Goal: Information Seeking & Learning: Find specific fact

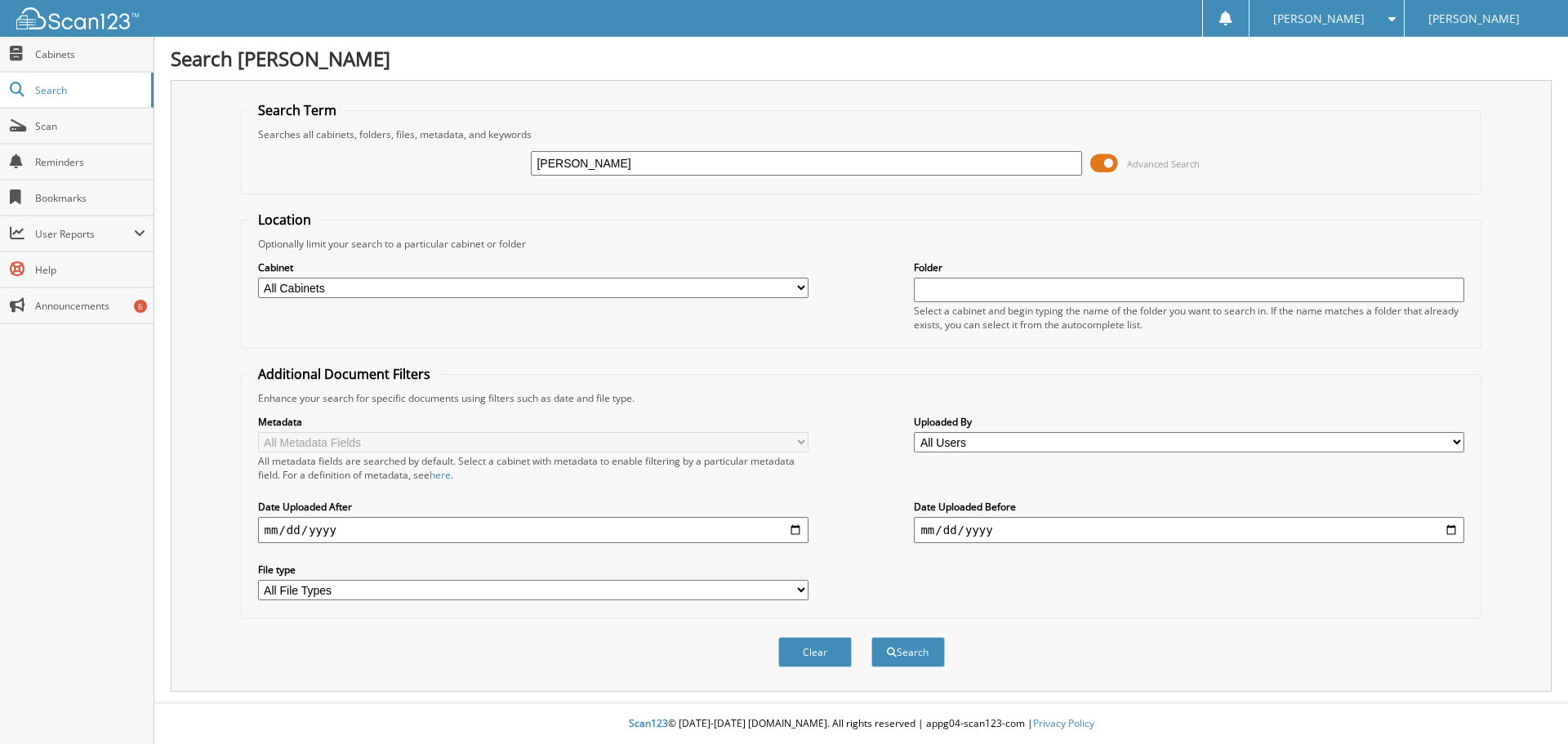
type input "[PERSON_NAME]"
click at [872, 637] on button "Search" at bounding box center [908, 651] width 74 height 30
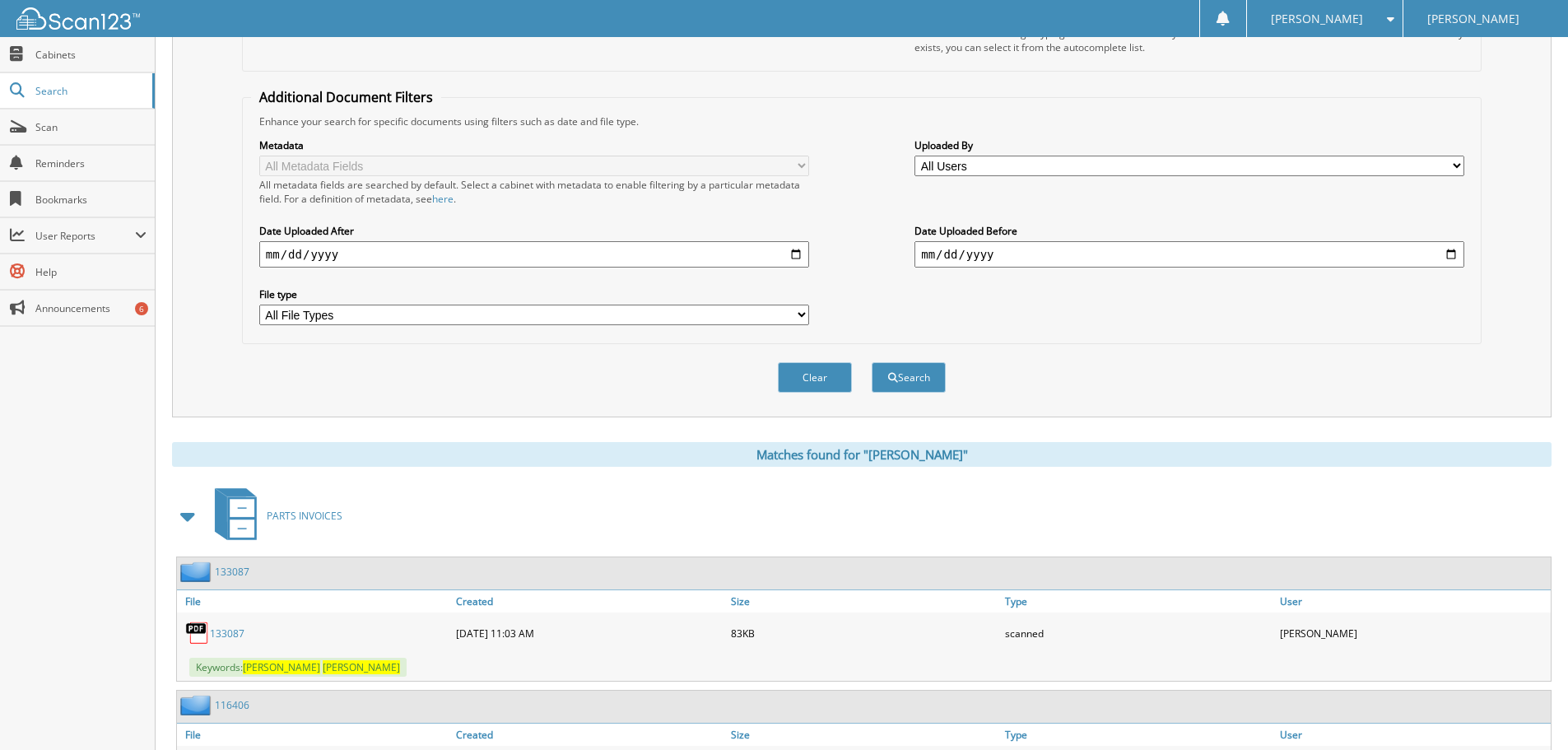
scroll to position [576, 0]
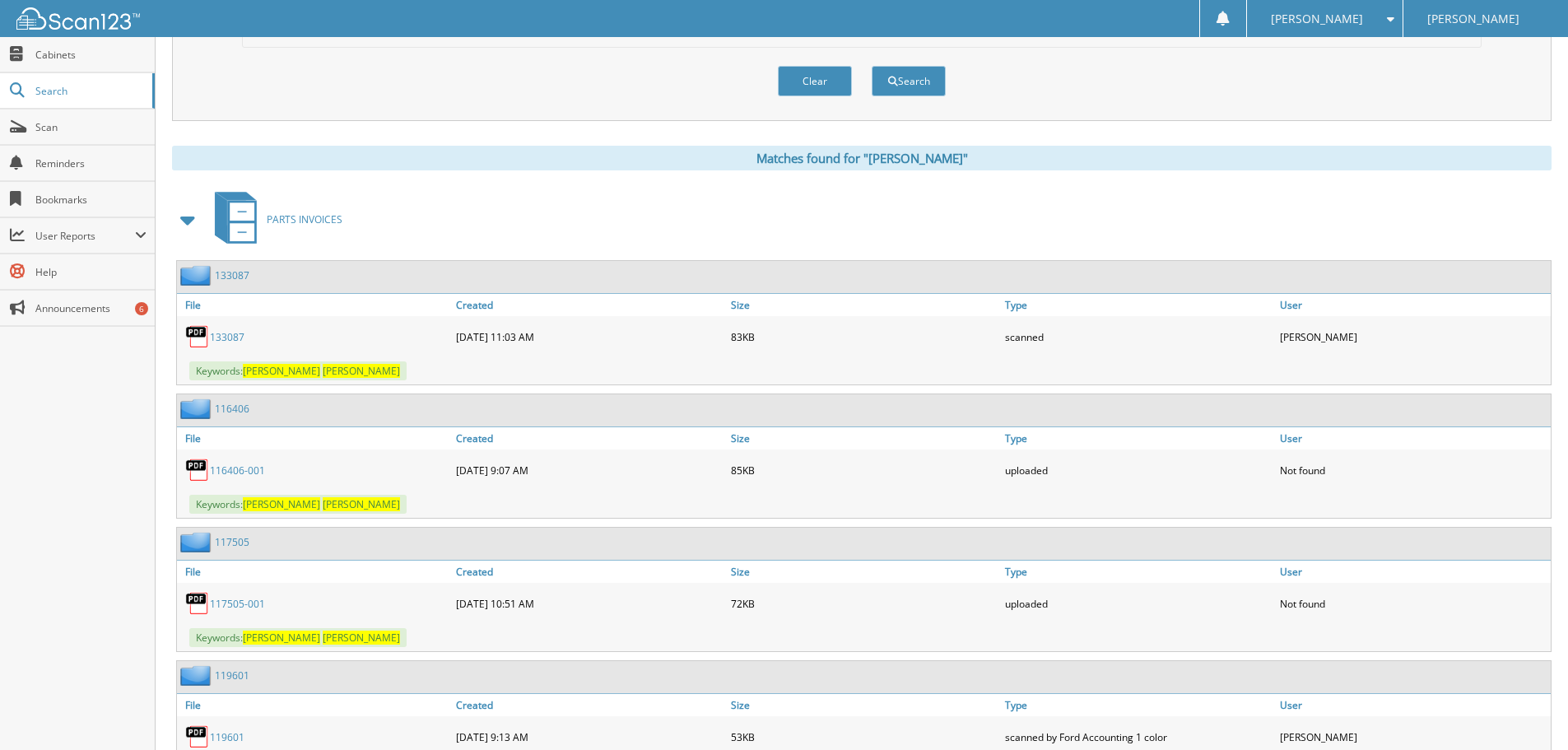
click at [186, 218] on span at bounding box center [188, 219] width 23 height 29
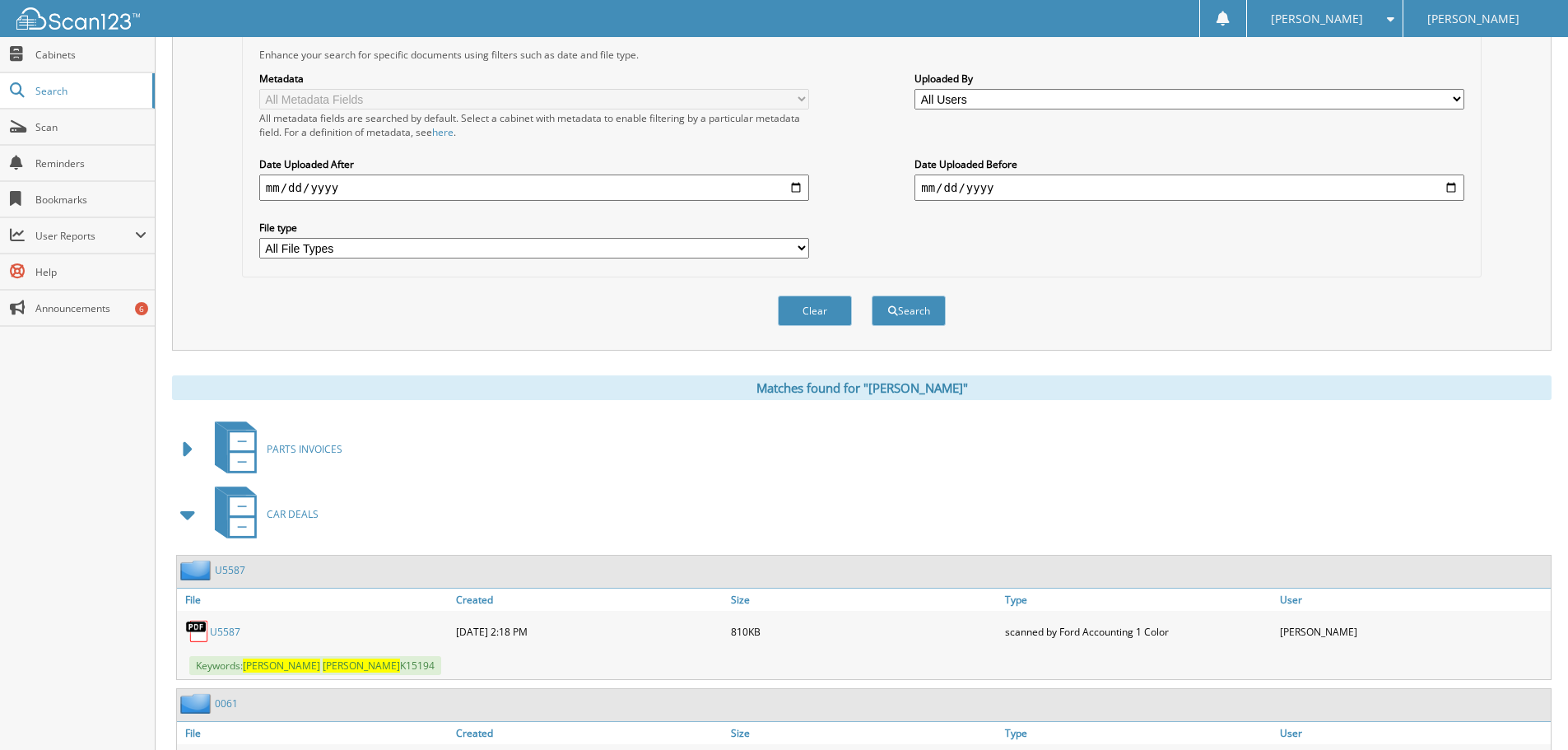
scroll to position [0, 0]
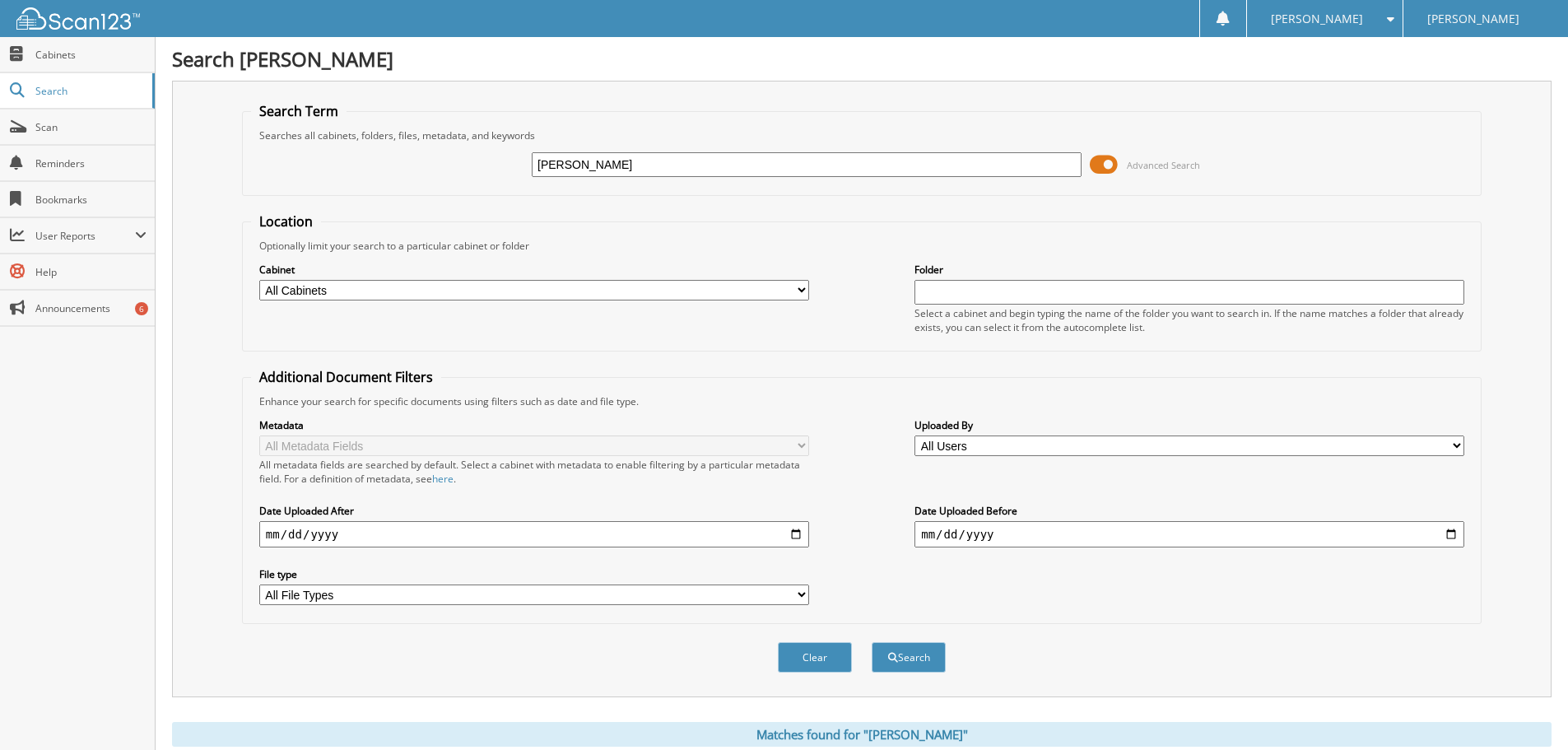
drag, startPoint x: 619, startPoint y: 162, endPoint x: 351, endPoint y: 121, distance: 271.1
click at [351, 121] on fieldset "Search Term Searches all cabinets, folders, files, metadata, and keywords shawn…" at bounding box center [862, 149] width 1240 height 94
type input "x1388"
click at [872, 642] on button "Search" at bounding box center [909, 656] width 74 height 30
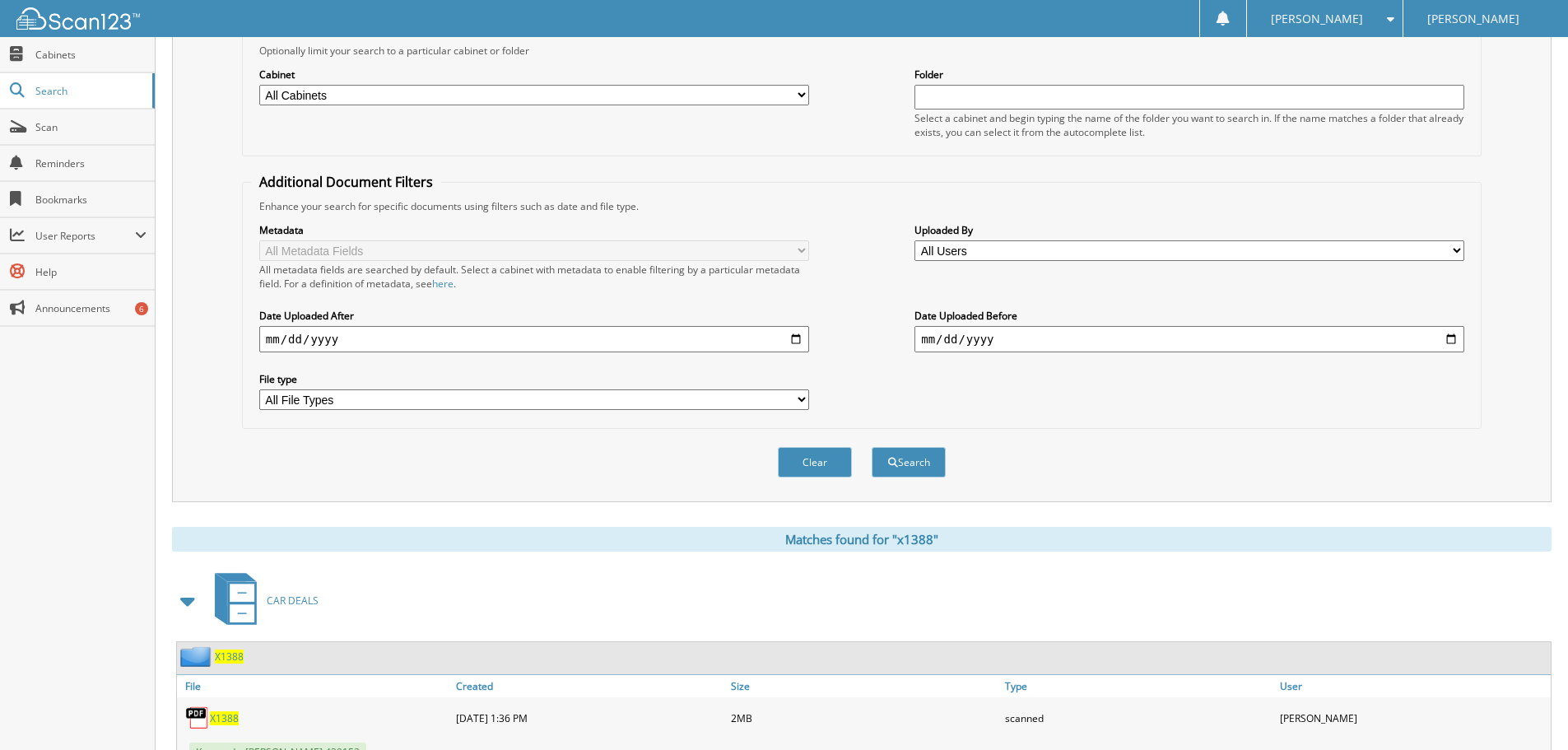
scroll to position [443, 0]
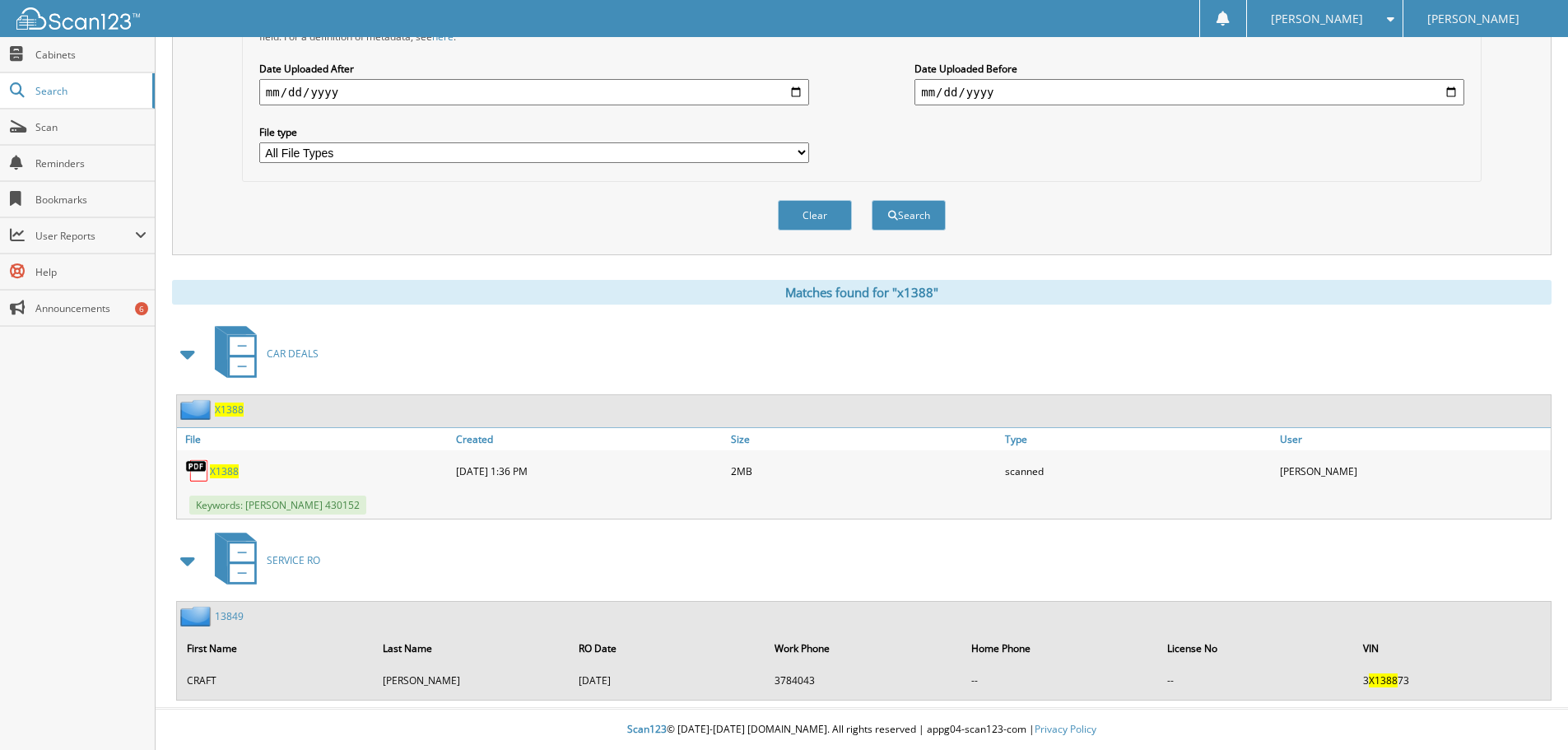
click at [227, 464] on span "X1388" at bounding box center [224, 470] width 28 height 14
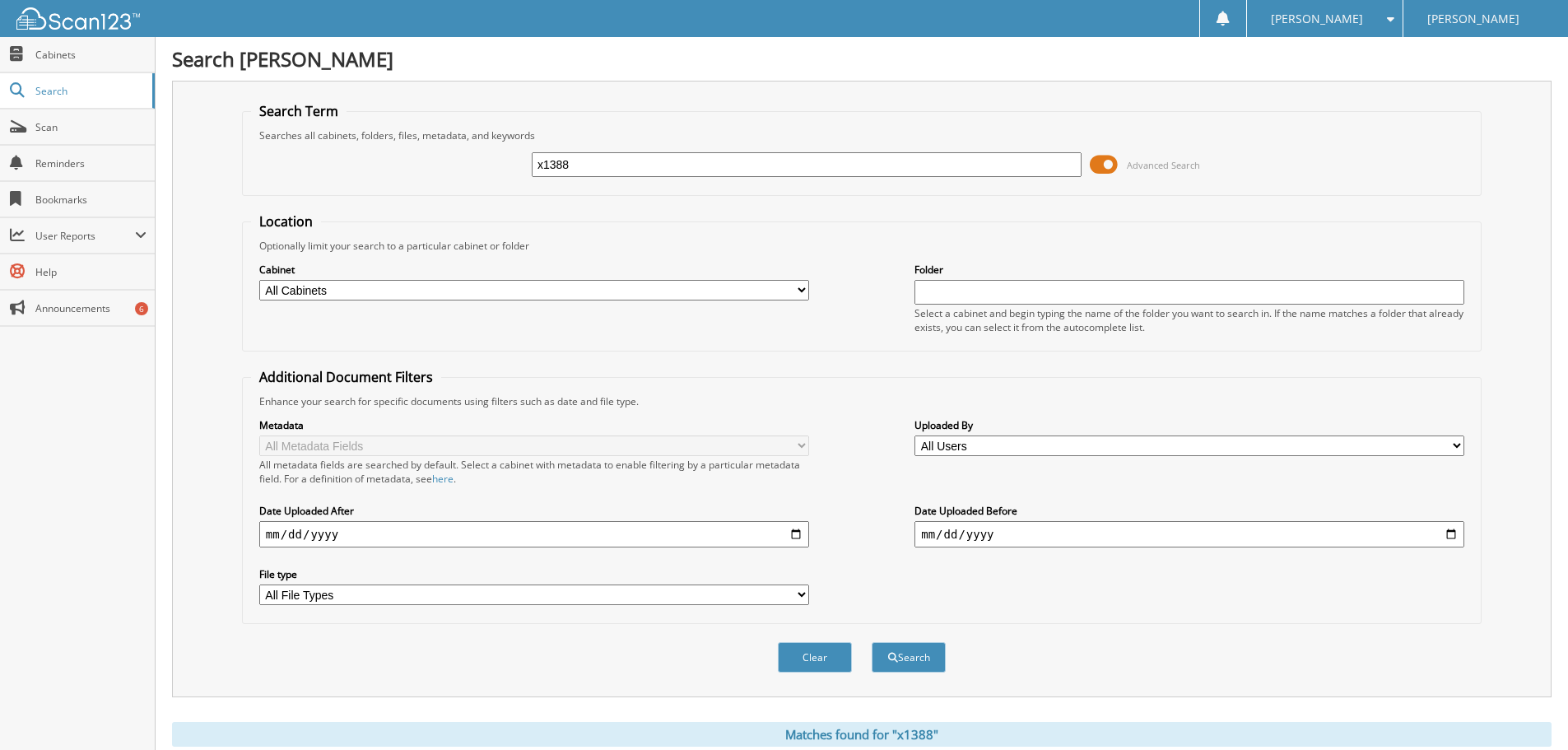
drag, startPoint x: 637, startPoint y: 163, endPoint x: 412, endPoint y: 160, distance: 225.0
click at [437, 160] on div "x1388 Advanced Search" at bounding box center [862, 164] width 1221 height 44
type input "[PERSON_NAME]"
click at [872, 642] on button "Search" at bounding box center [909, 656] width 74 height 30
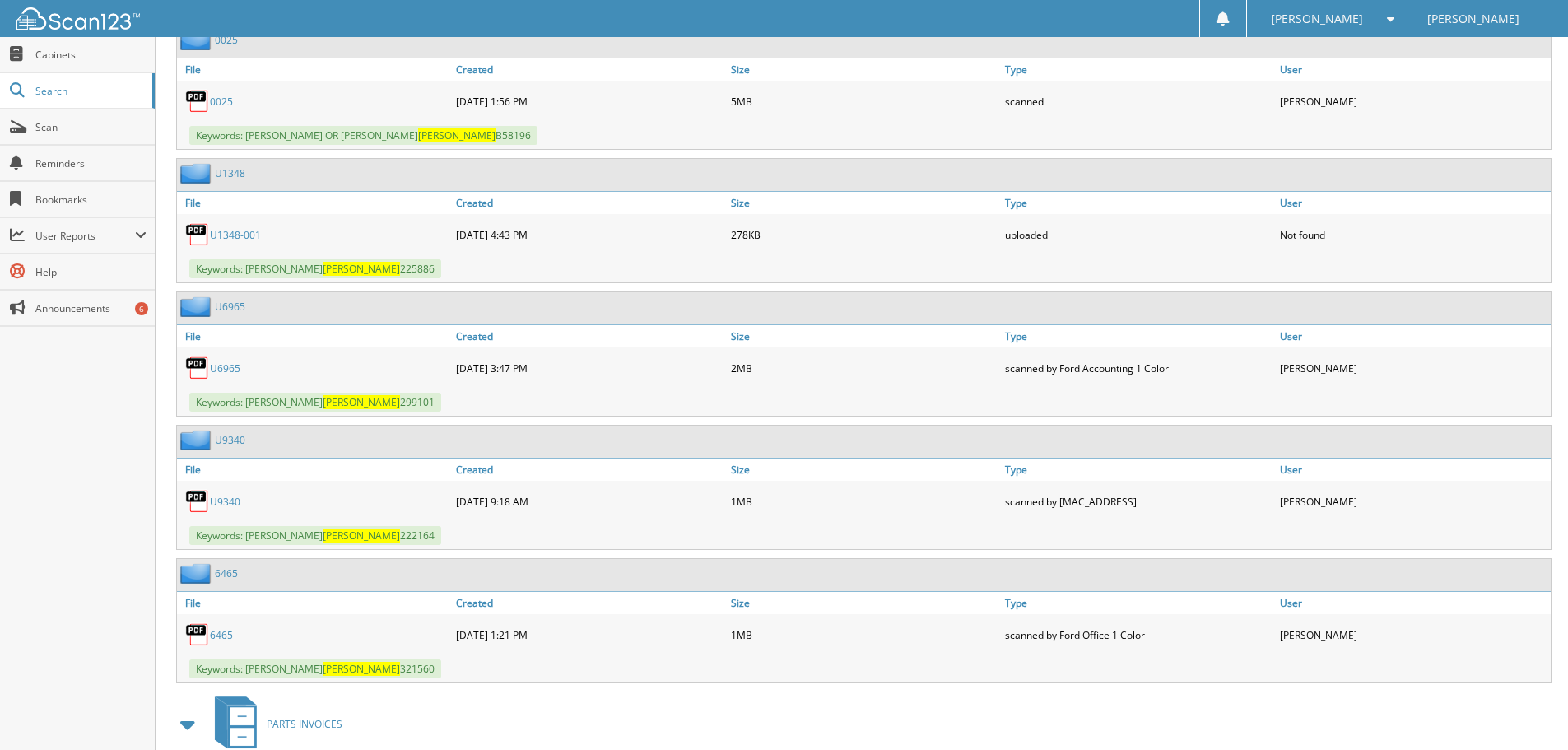
scroll to position [3127, 0]
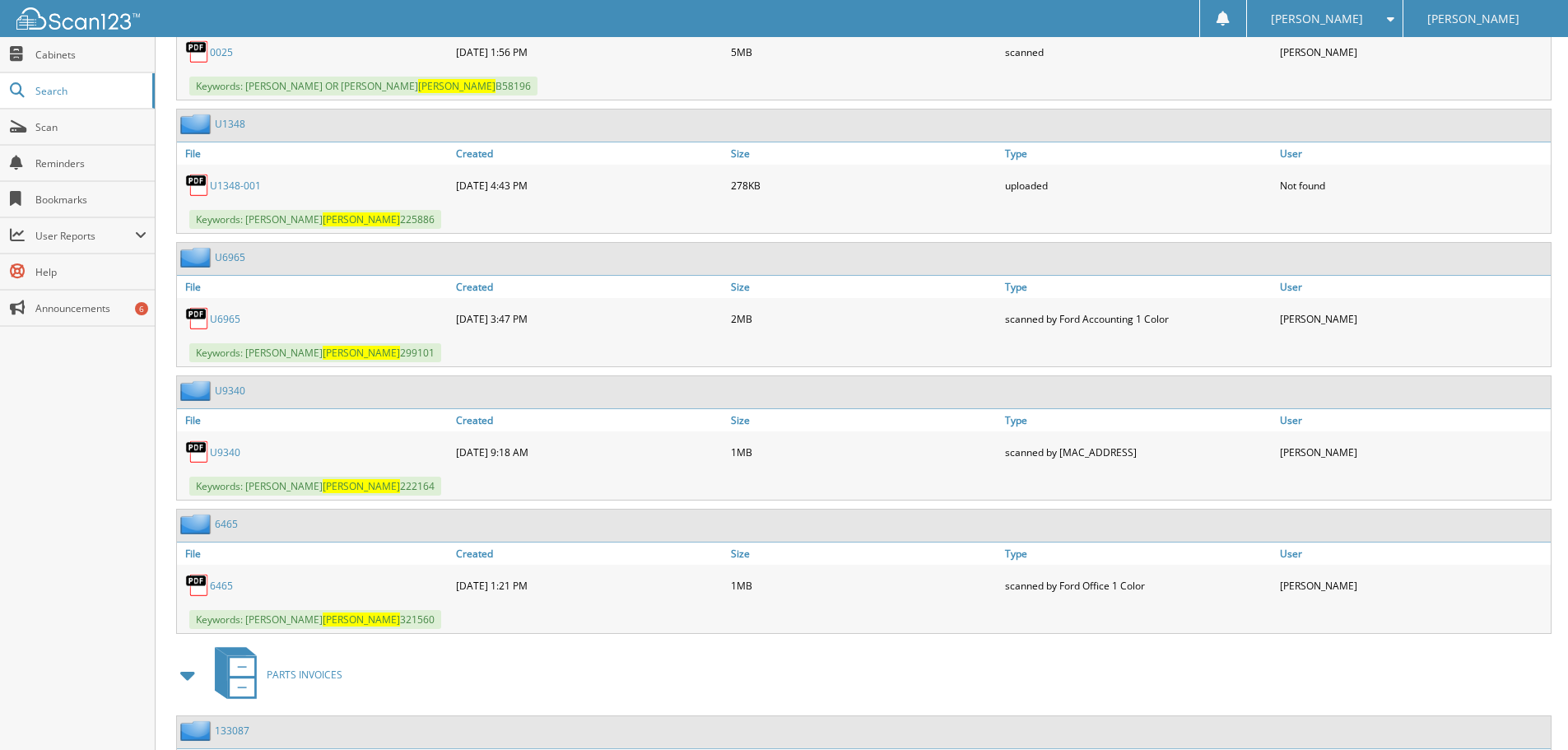
click at [228, 317] on link "U6965" at bounding box center [225, 318] width 30 height 14
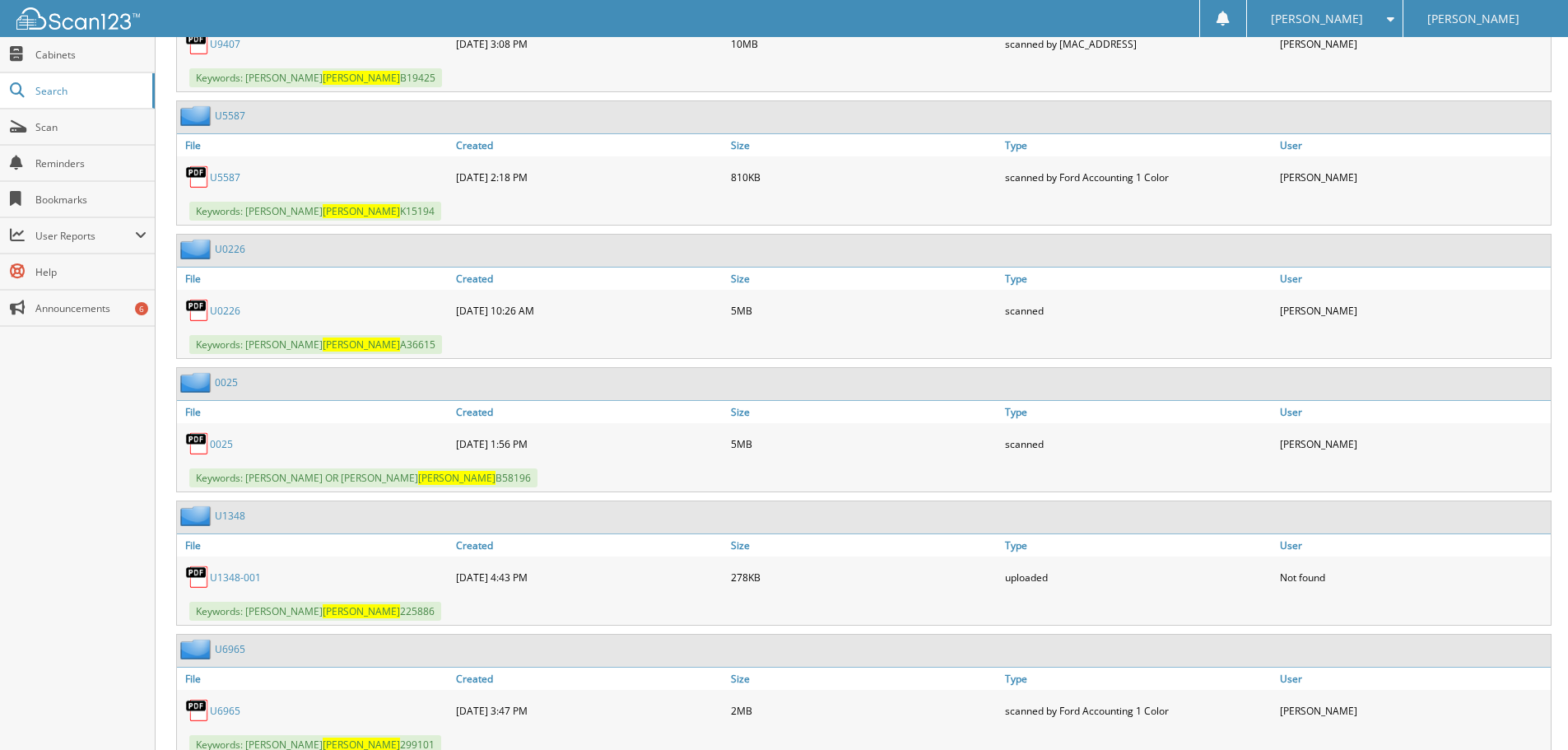
scroll to position [2716, 0]
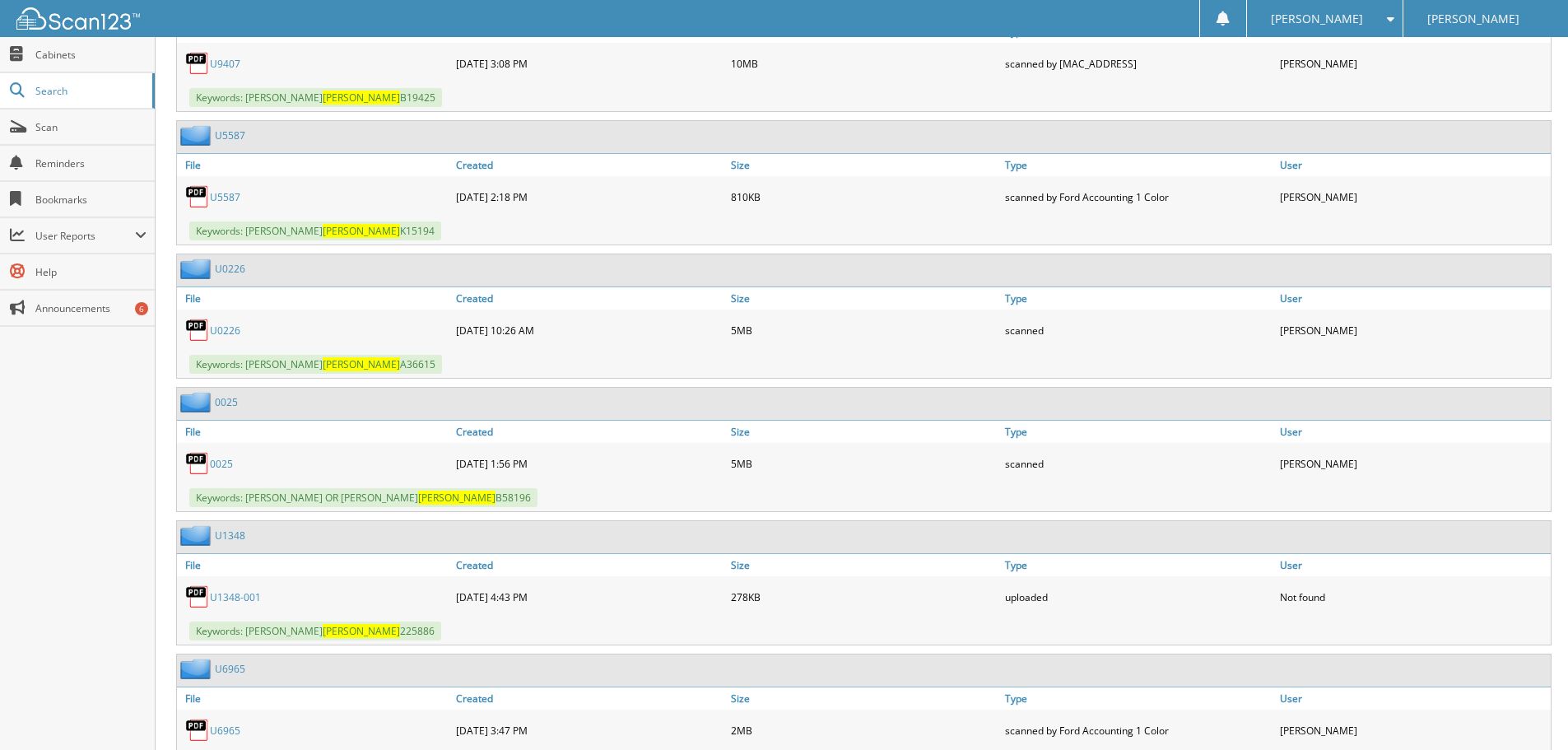
click at [231, 200] on link "U5587" at bounding box center [225, 196] width 30 height 14
click at [235, 64] on link "U9407" at bounding box center [225, 63] width 30 height 14
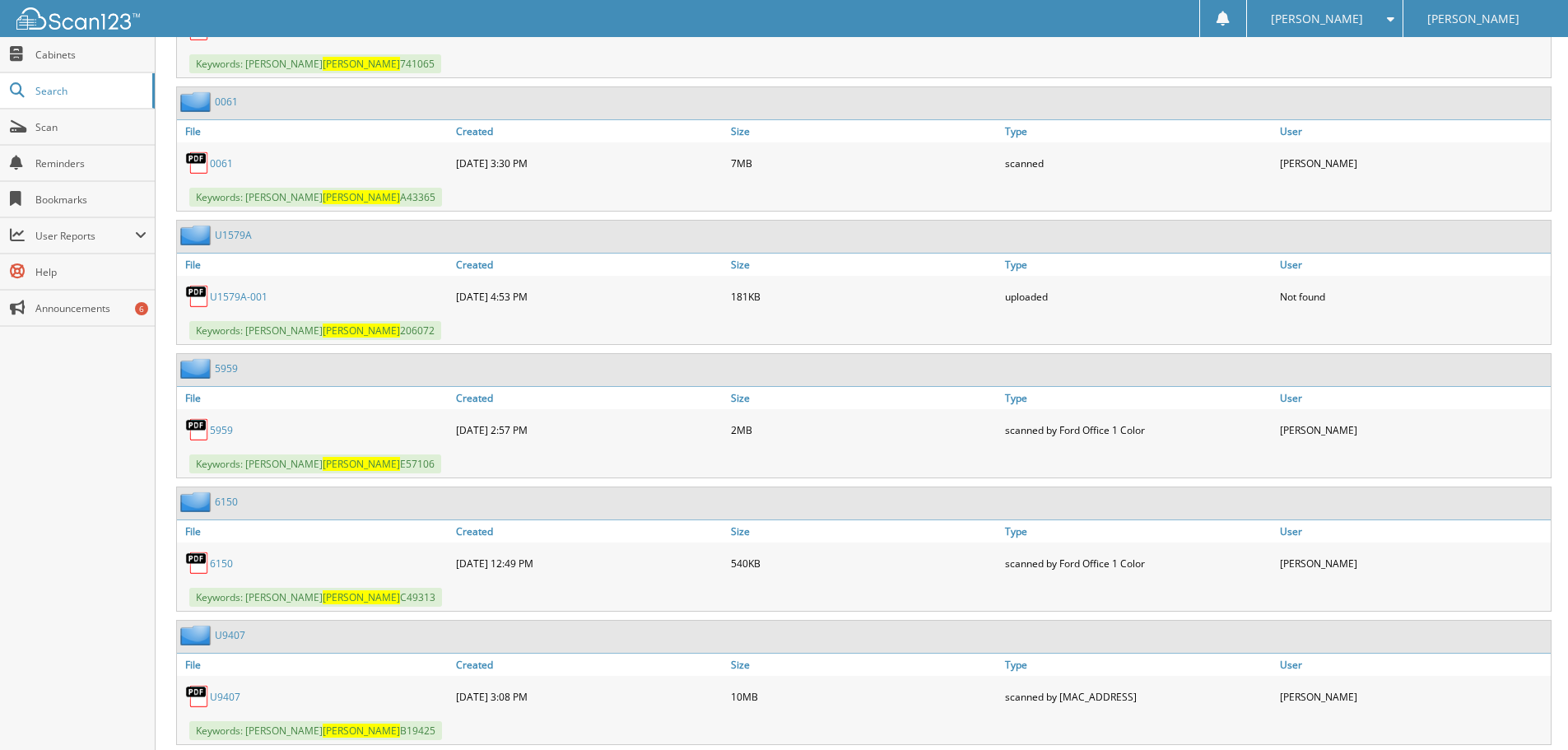
scroll to position [2057, 0]
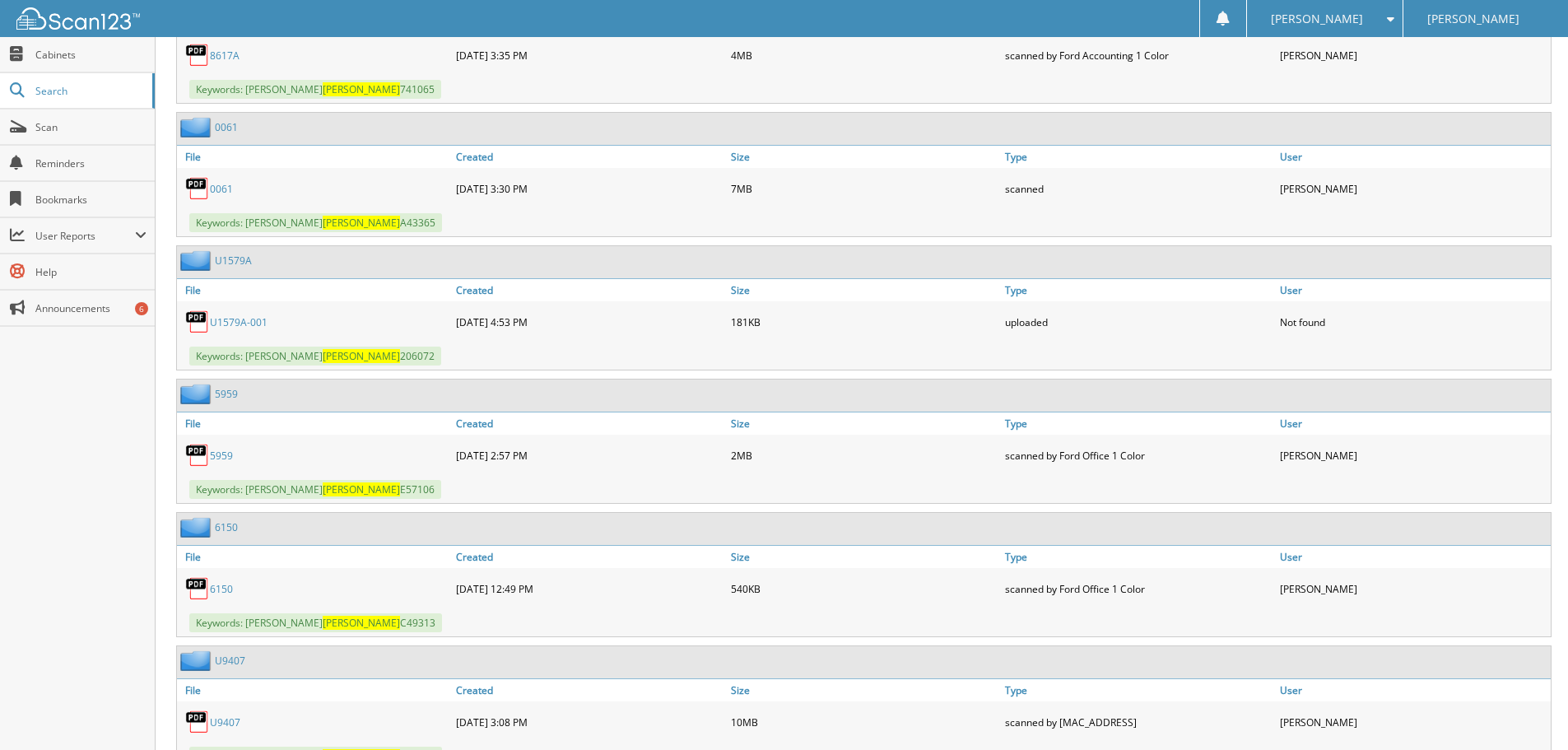
click at [228, 192] on link "0061" at bounding box center [221, 188] width 23 height 14
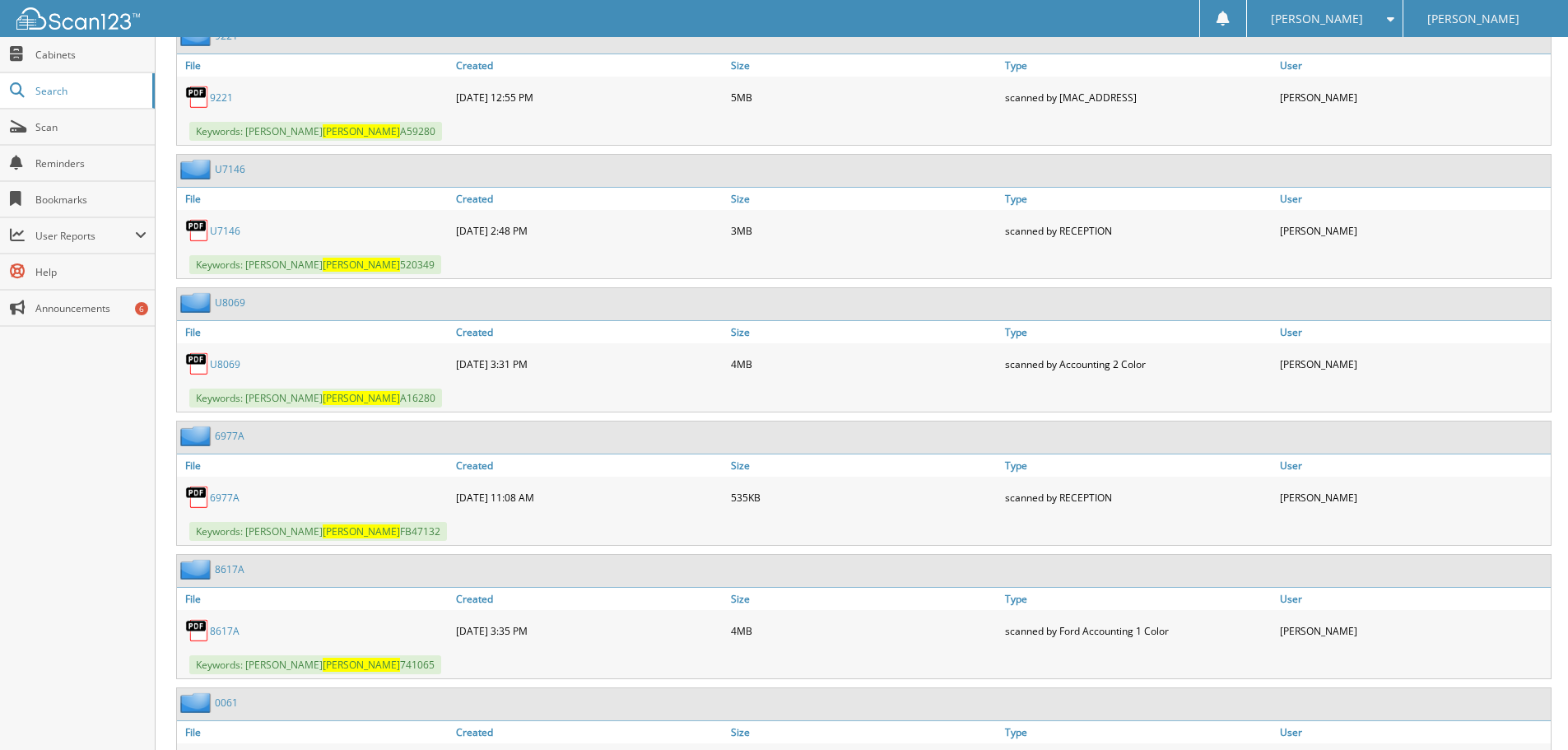
scroll to position [1482, 0]
click at [229, 234] on link "U7146" at bounding box center [225, 231] width 30 height 14
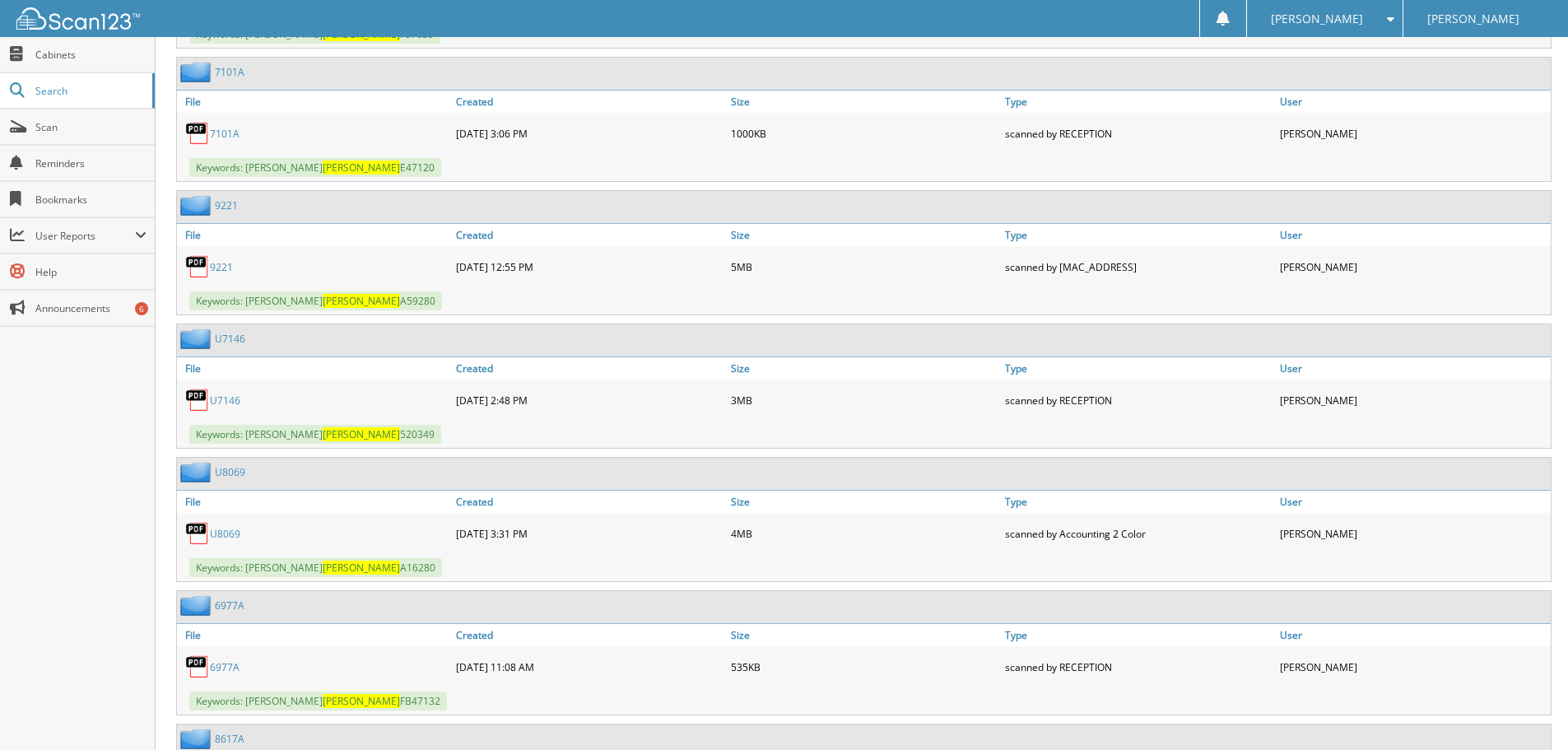
scroll to position [1317, 0]
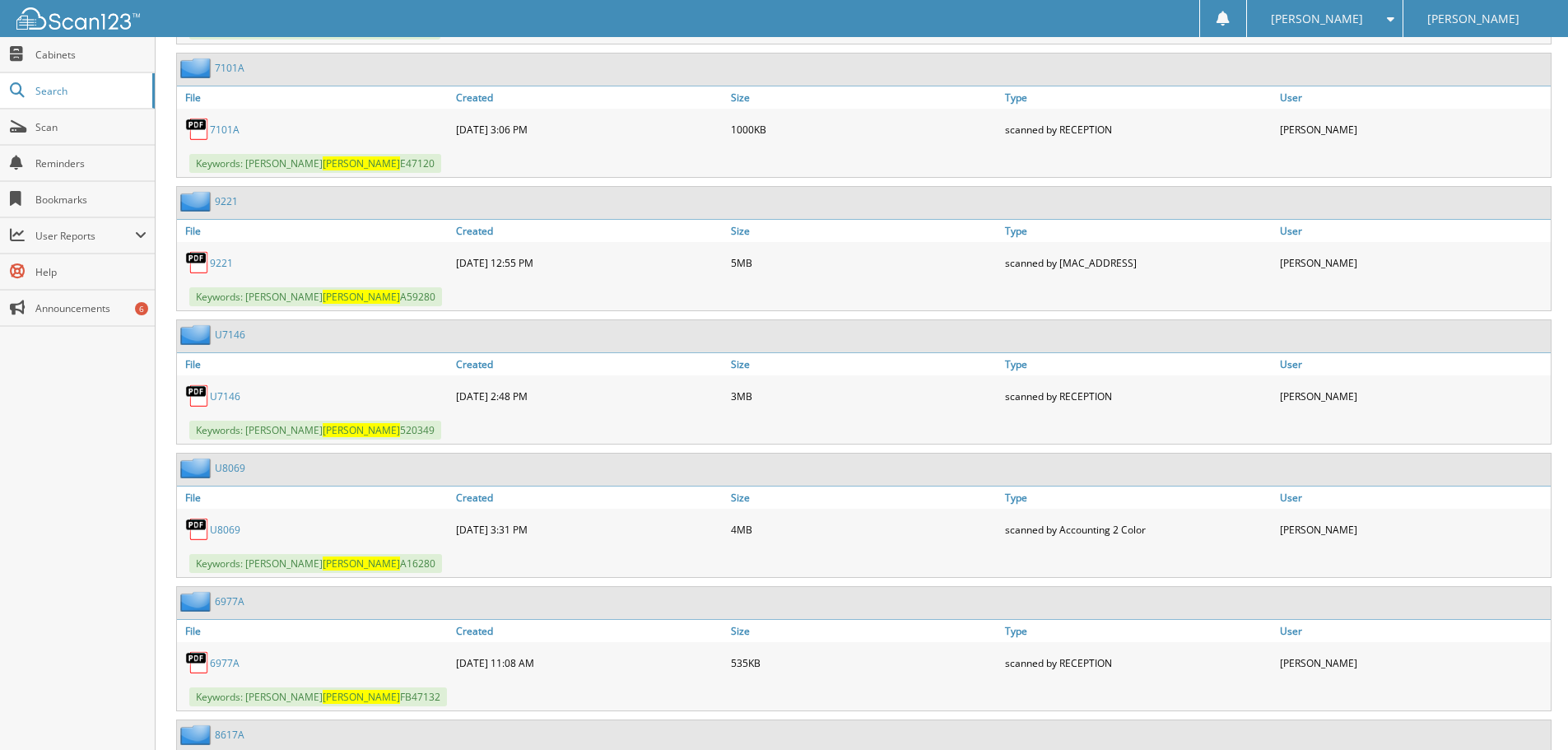
click at [223, 130] on link "7101A" at bounding box center [225, 129] width 29 height 14
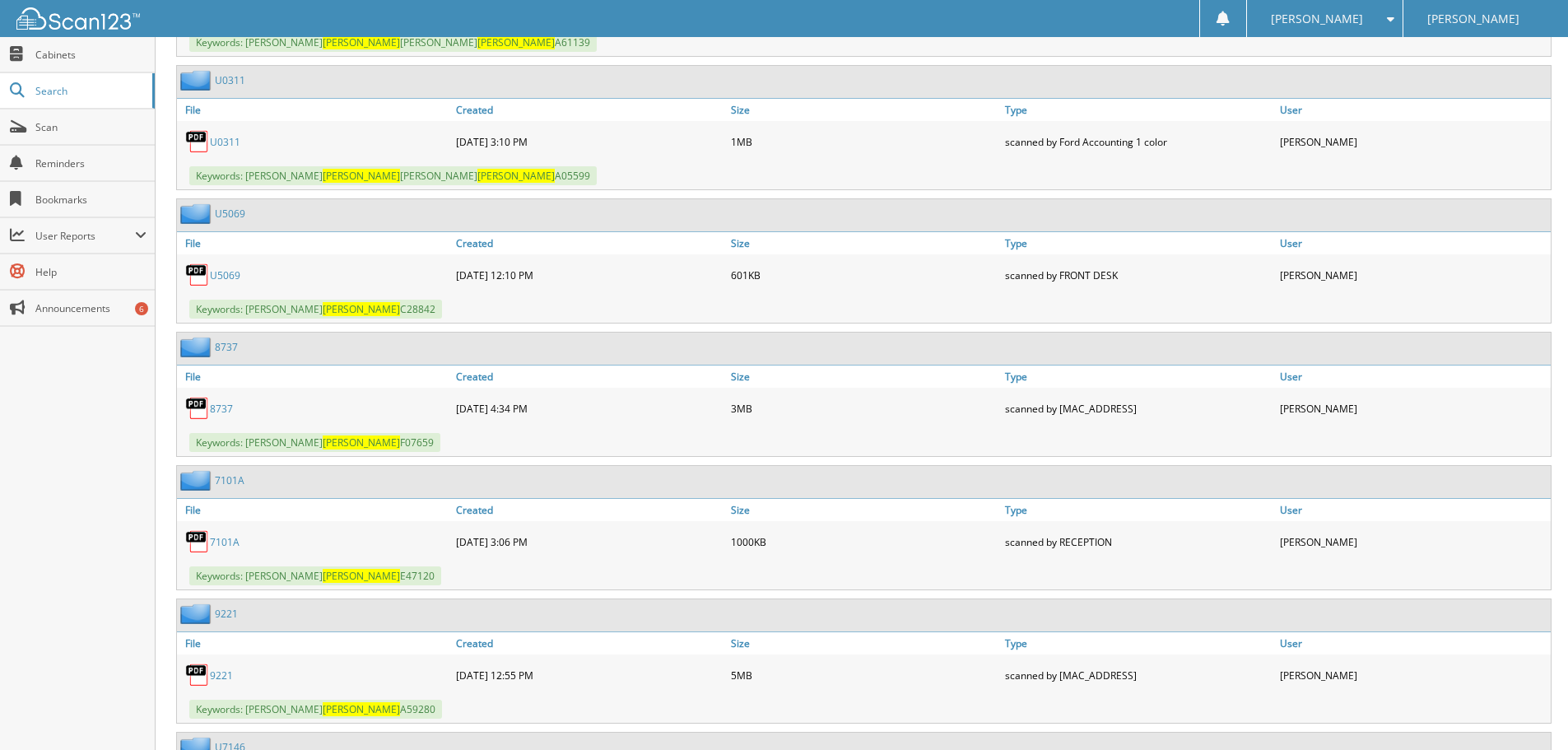
scroll to position [905, 0]
click at [229, 542] on link "7101A" at bounding box center [225, 541] width 29 height 14
click at [1176, 257] on div "U5069 03-05-2014 12:10 PM 601KB" at bounding box center [864, 273] width 1374 height 41
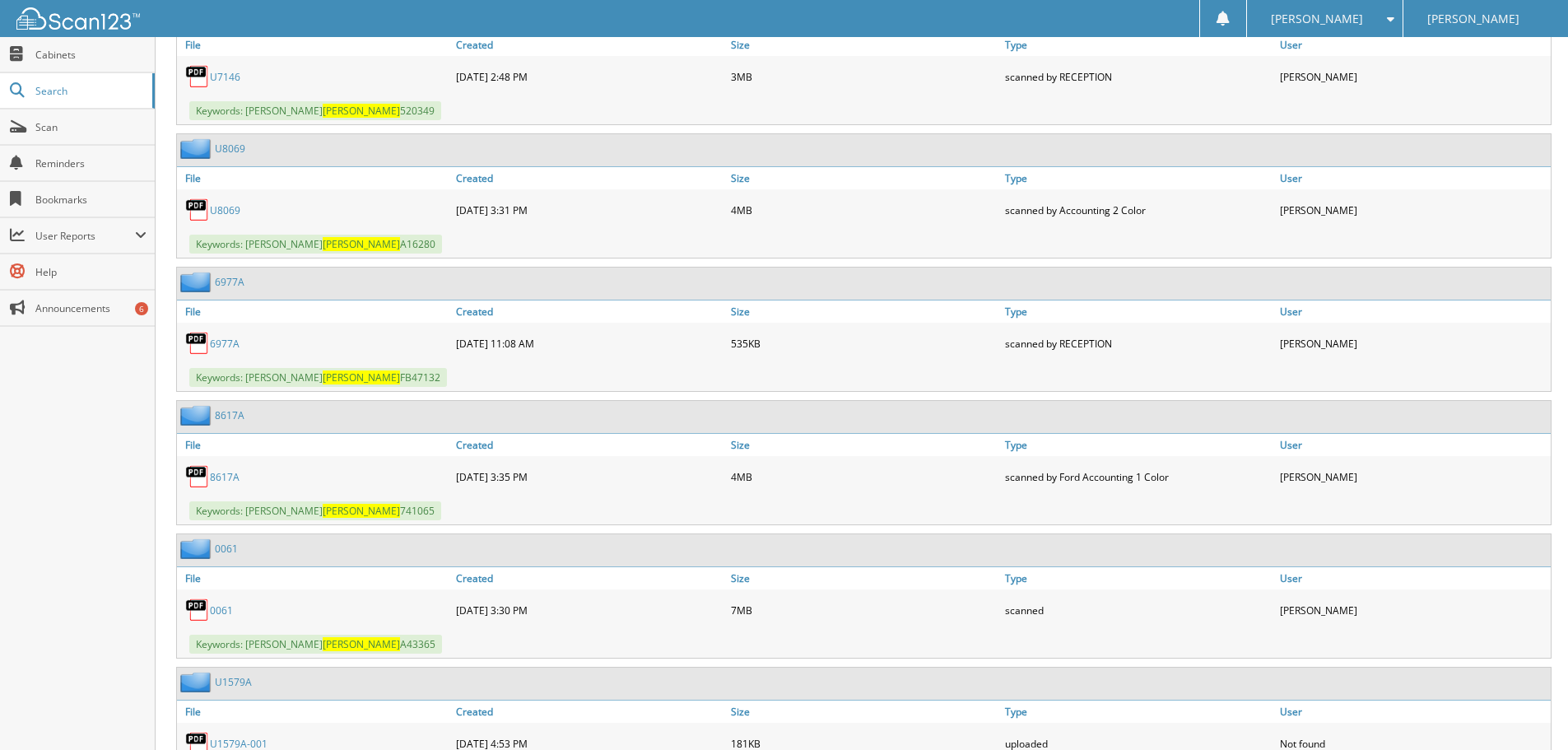
scroll to position [1646, 0]
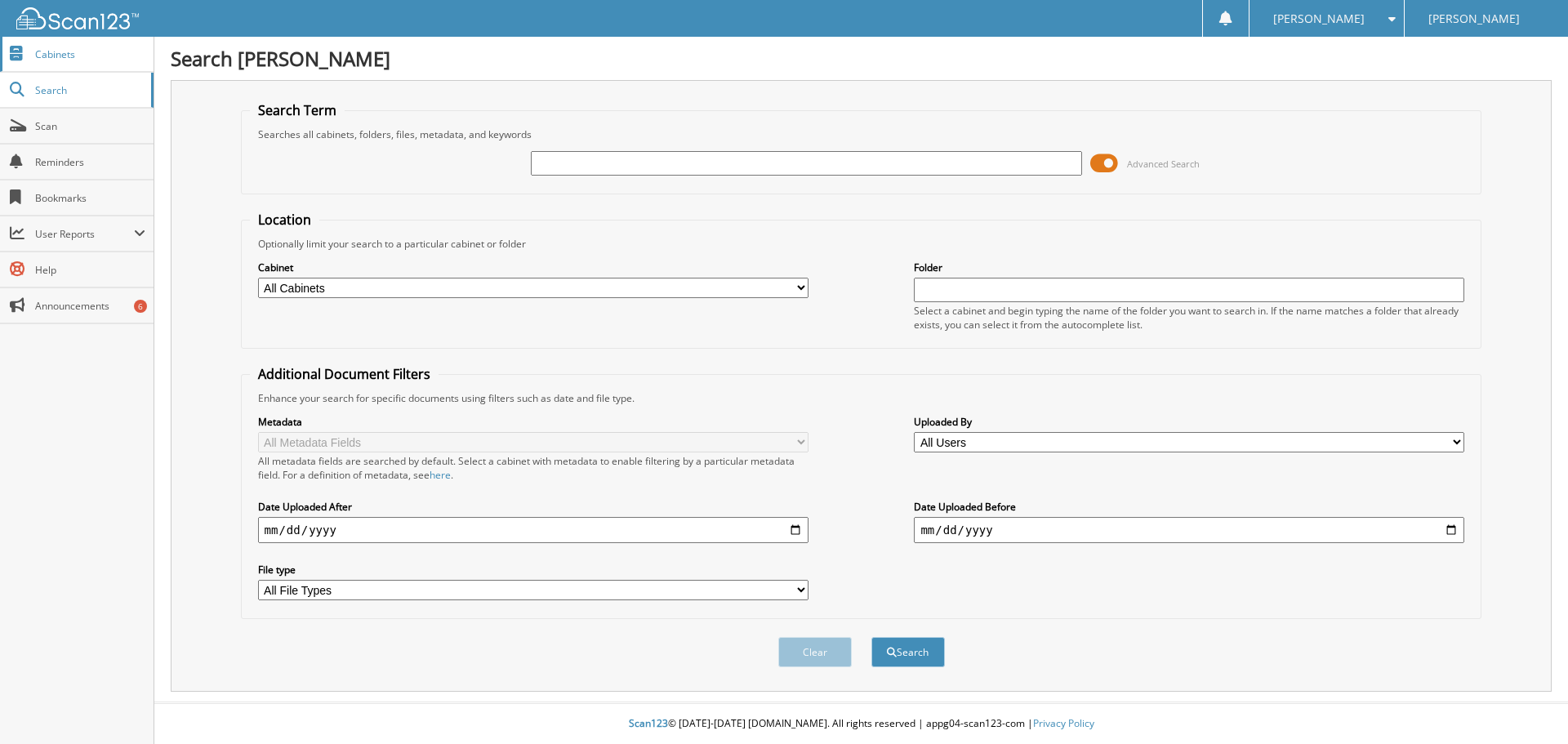
click at [67, 60] on span "Cabinets" at bounding box center [90, 54] width 110 height 14
type input "x"
type input "u9407"
click at [872, 637] on button "Search" at bounding box center [908, 651] width 74 height 30
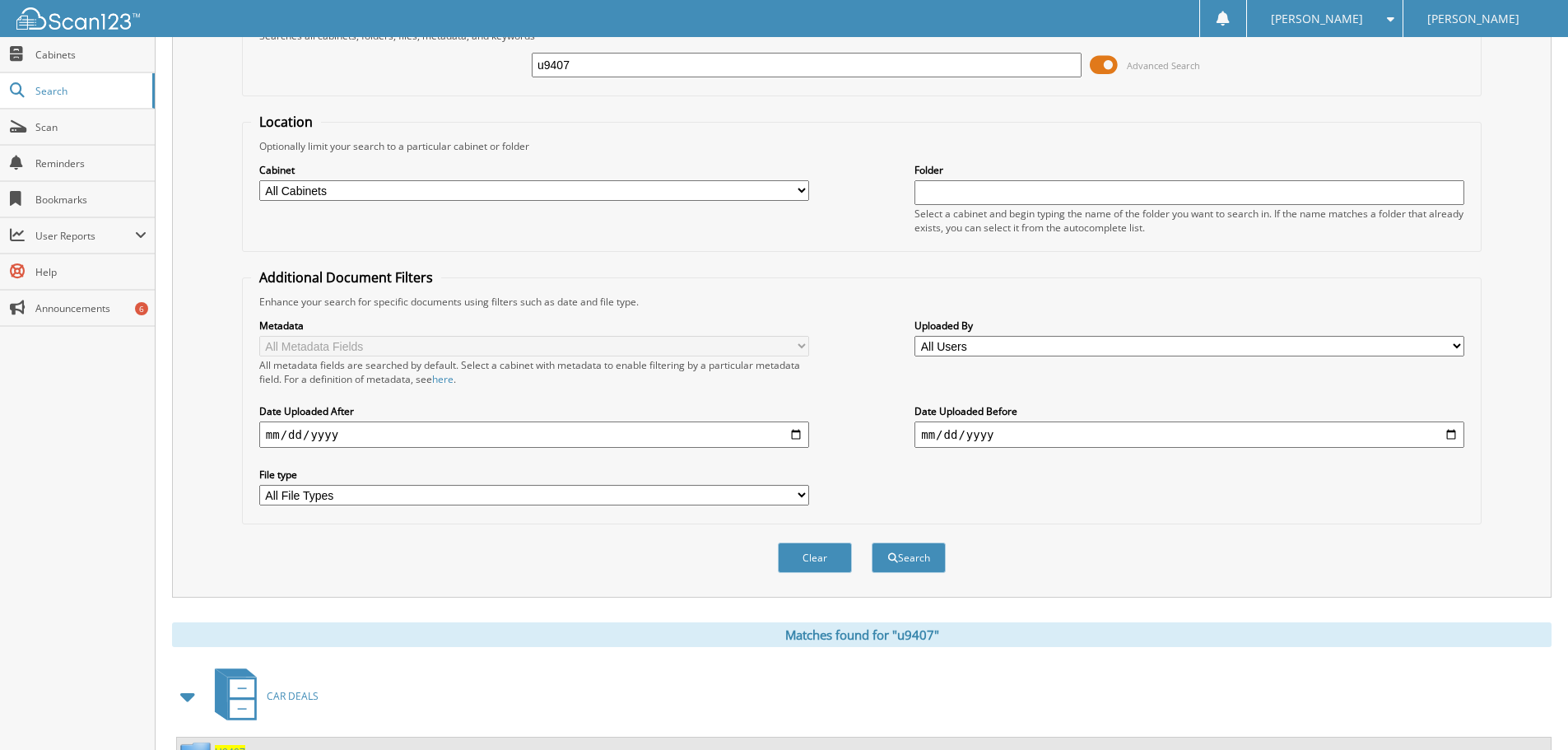
scroll to position [261, 0]
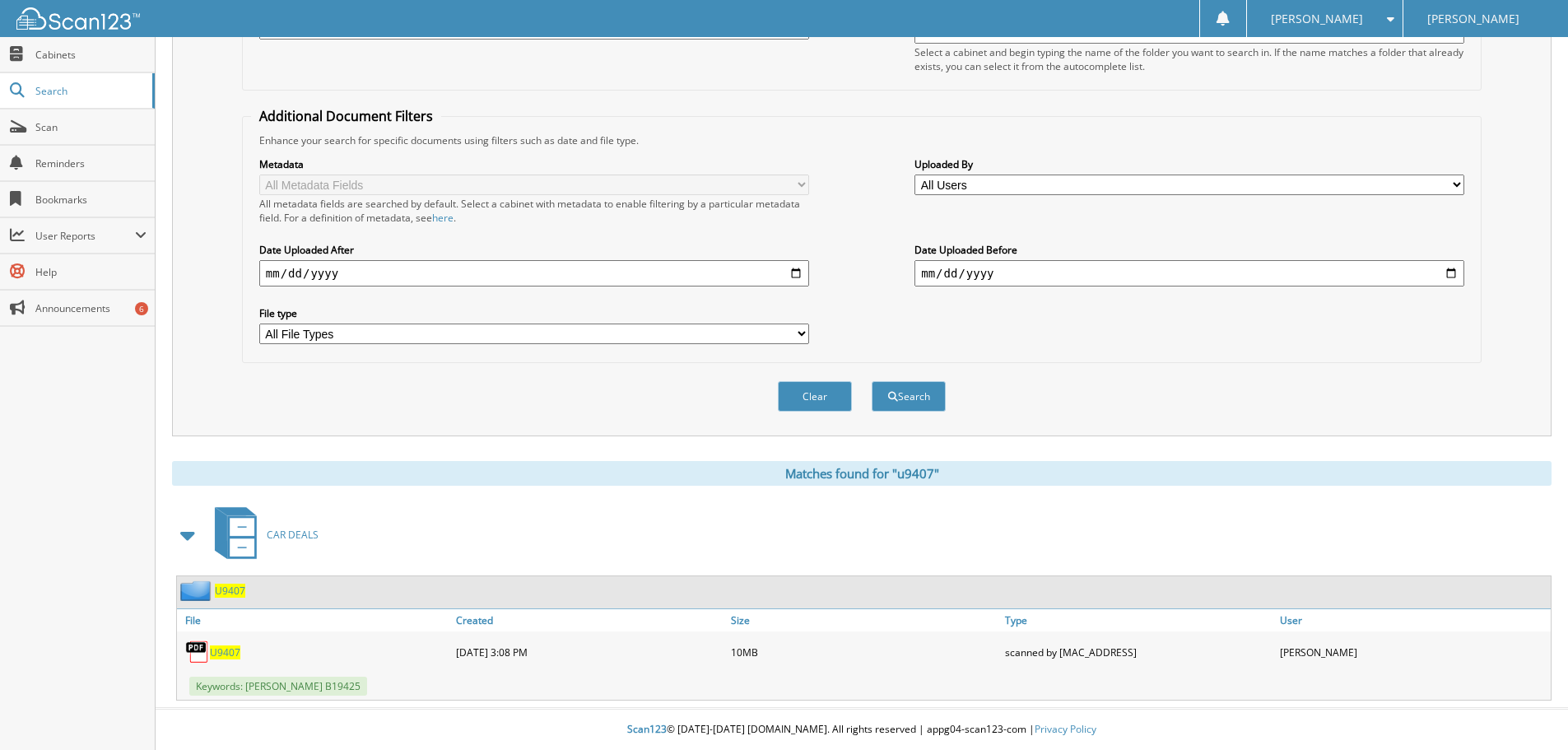
click at [232, 651] on span "U9407" at bounding box center [225, 652] width 30 height 14
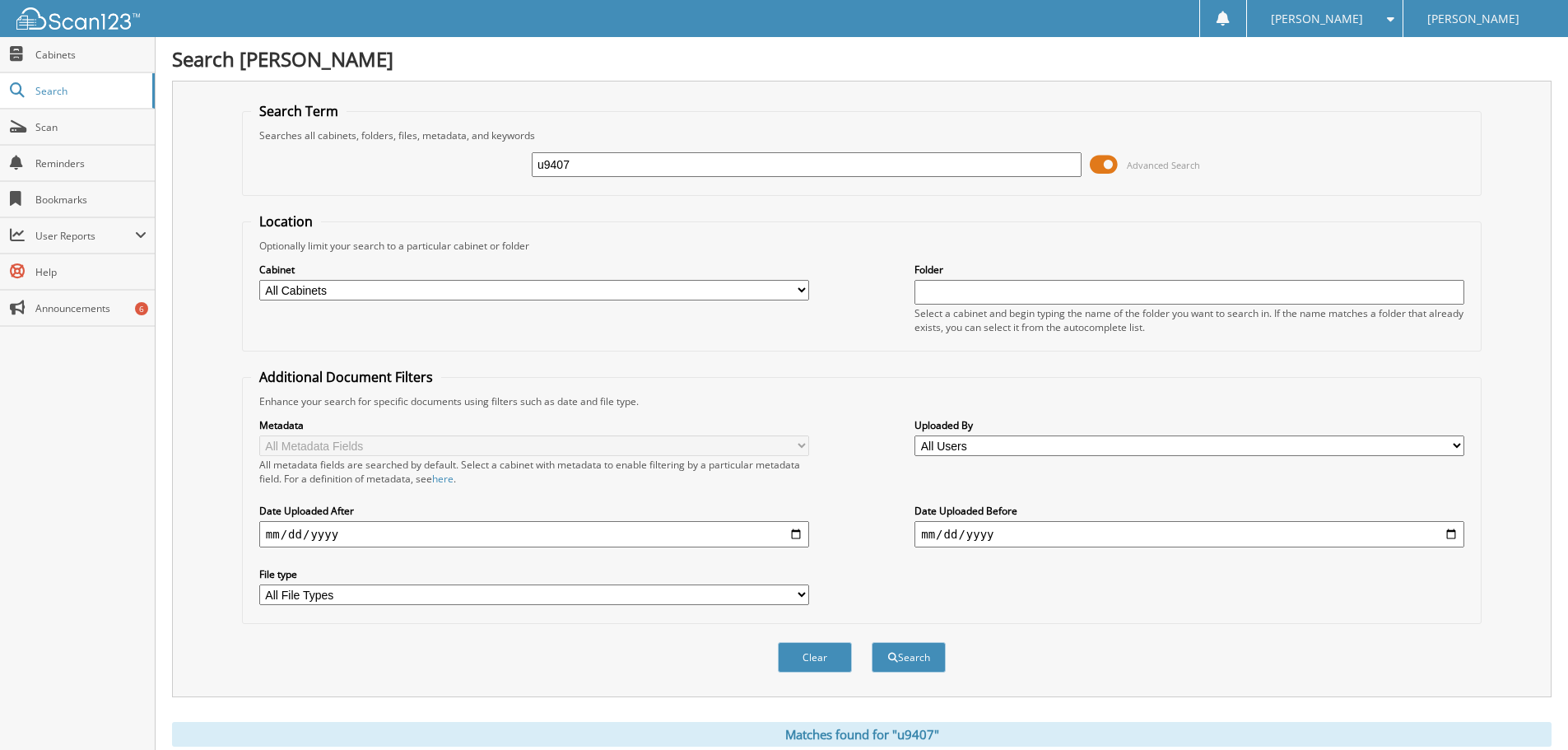
drag, startPoint x: 596, startPoint y: 160, endPoint x: 372, endPoint y: 154, distance: 224.1
click at [521, 156] on div "u9407 Advanced Search" at bounding box center [862, 164] width 1221 height 44
type input "332747"
click at [872, 642] on button "Search" at bounding box center [909, 656] width 74 height 30
drag, startPoint x: 764, startPoint y: 165, endPoint x: 392, endPoint y: 152, distance: 372.2
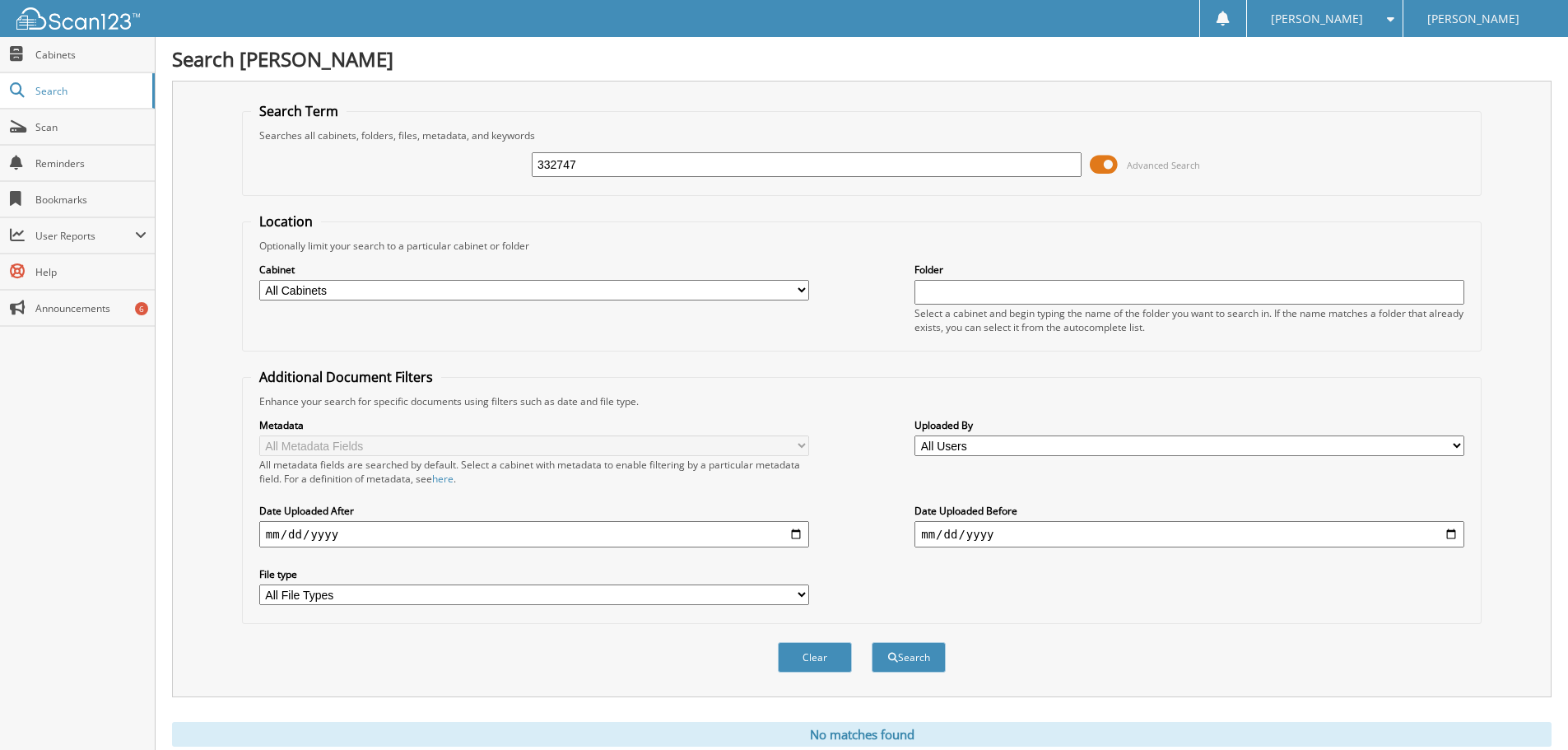
click at [392, 152] on div "332747 Advanced Search" at bounding box center [862, 164] width 1221 height 44
type input "sutton"
click at [872, 642] on button "Search" at bounding box center [909, 656] width 74 height 30
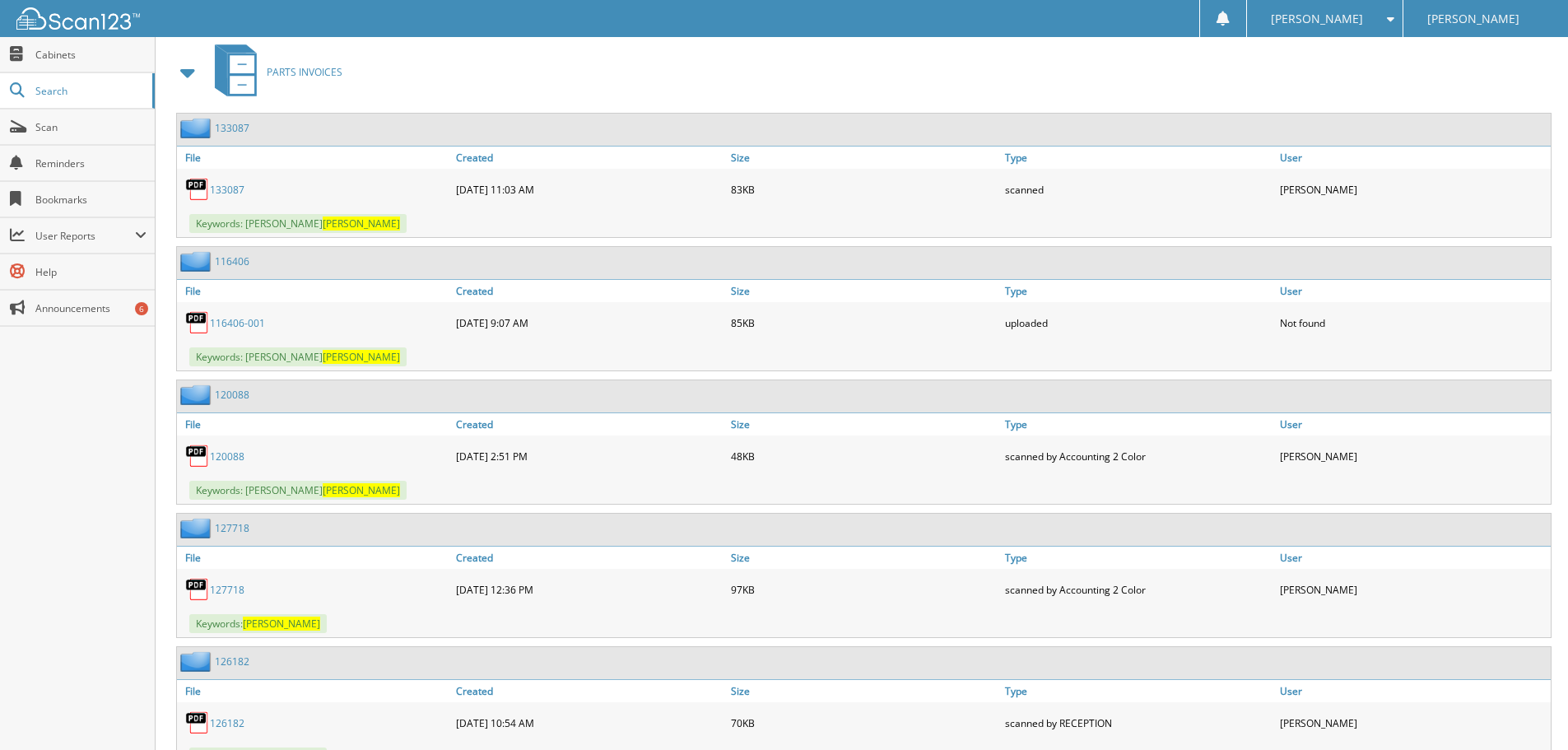
scroll to position [3703, 0]
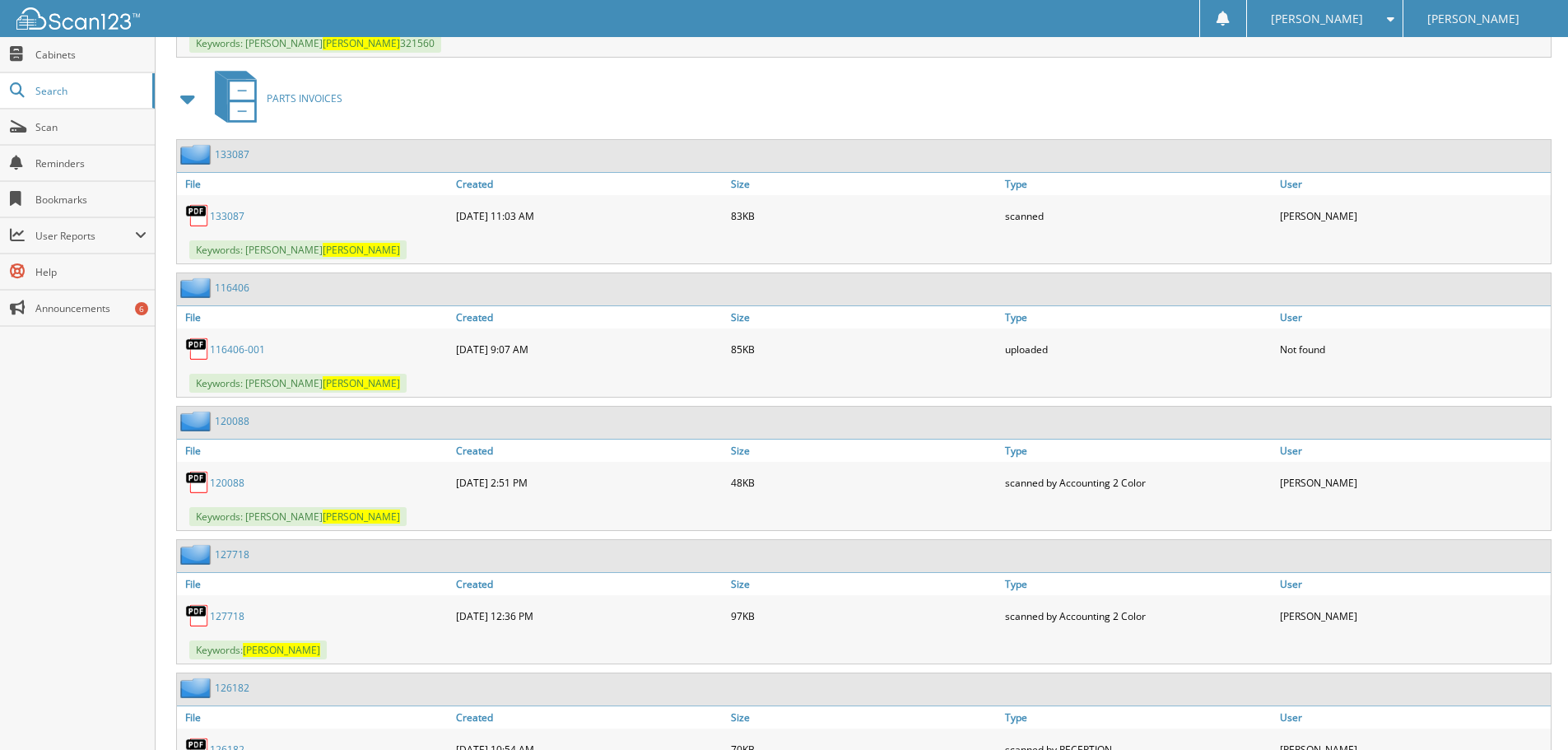
click at [223, 218] on link "133087" at bounding box center [227, 215] width 35 height 14
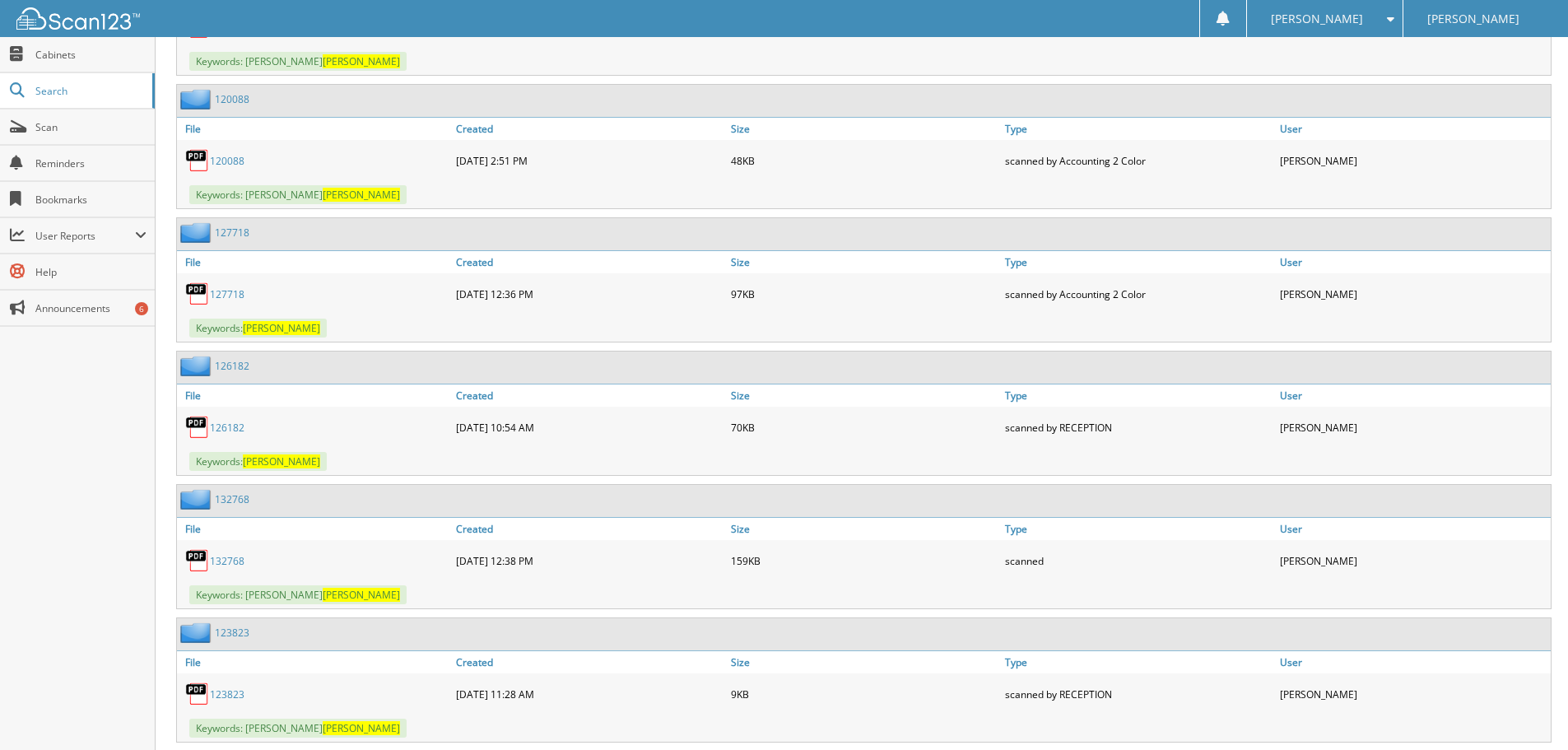
scroll to position [4115, 0]
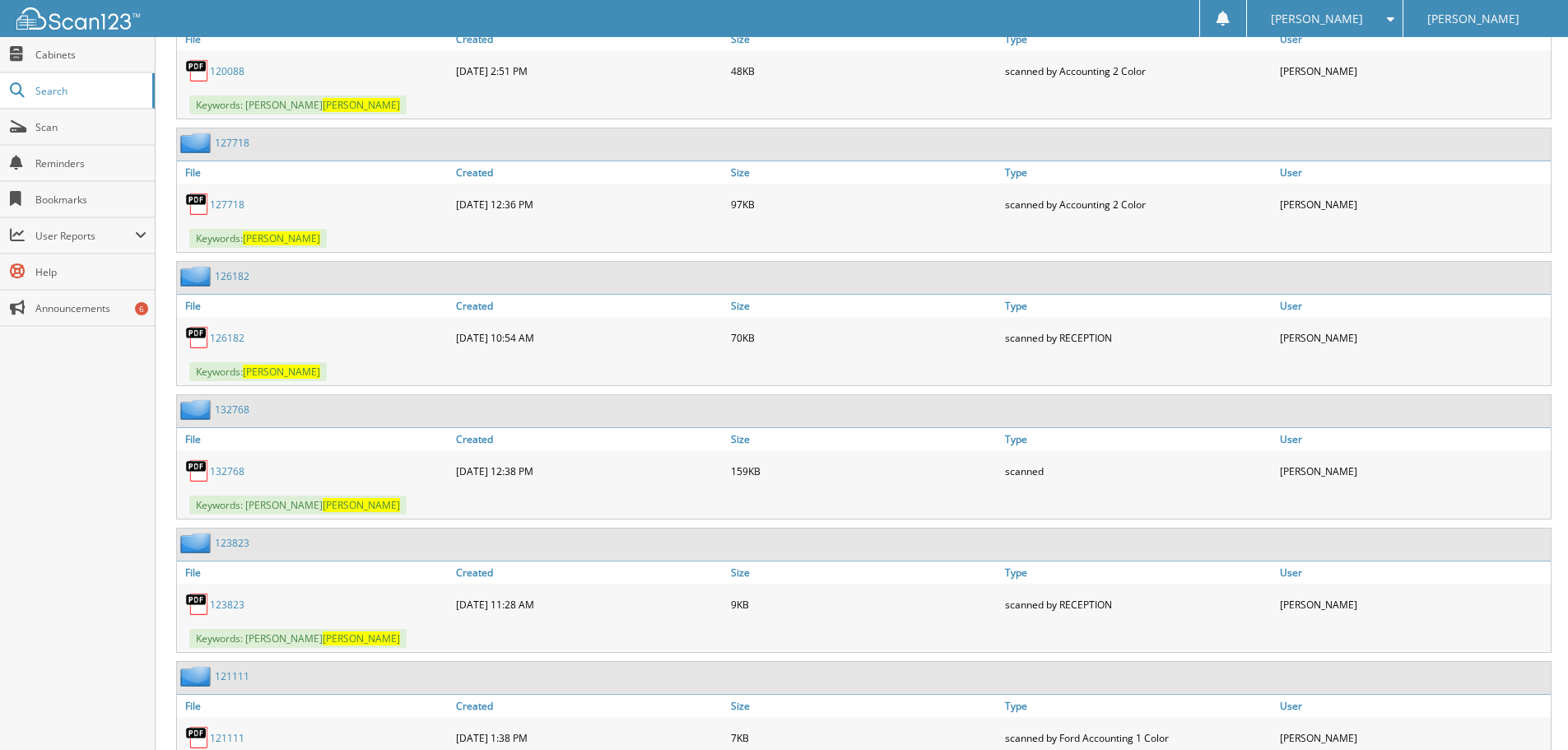
click at [238, 473] on link "132768" at bounding box center [227, 470] width 35 height 14
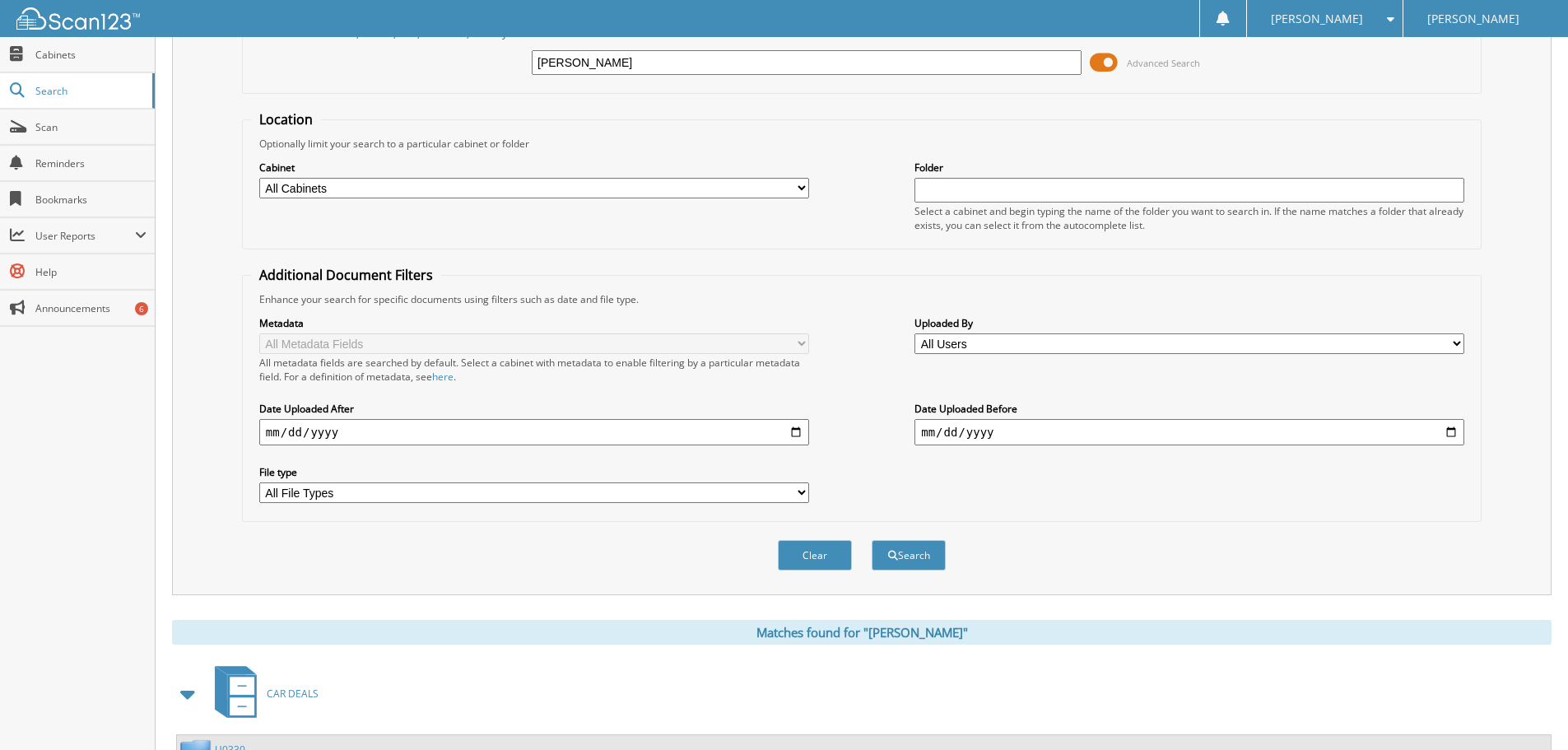
scroll to position [0, 0]
